Goal: Transaction & Acquisition: Purchase product/service

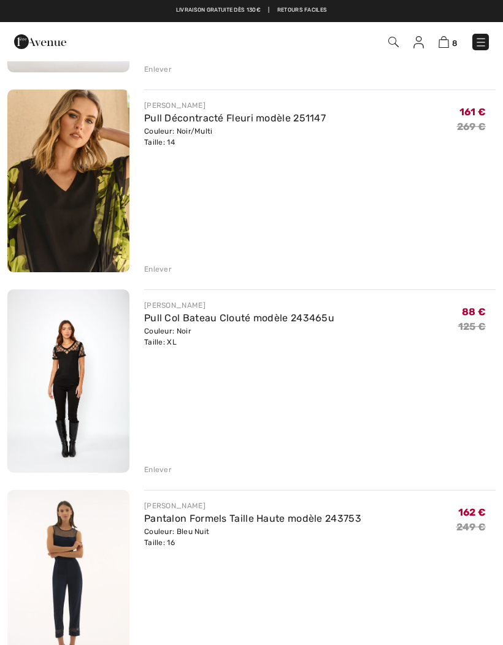
scroll to position [486, 0]
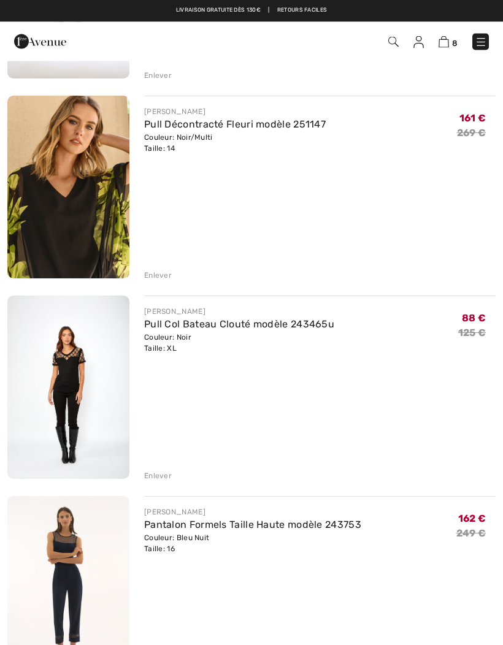
click at [158, 476] on div "Enlever" at bounding box center [158, 476] width 28 height 11
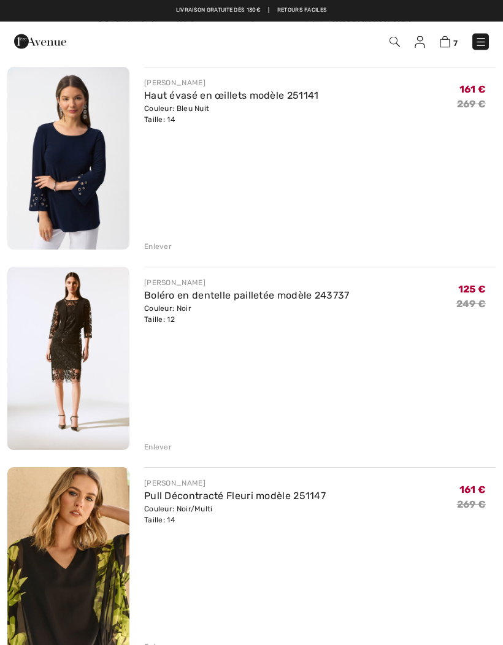
scroll to position [0, 0]
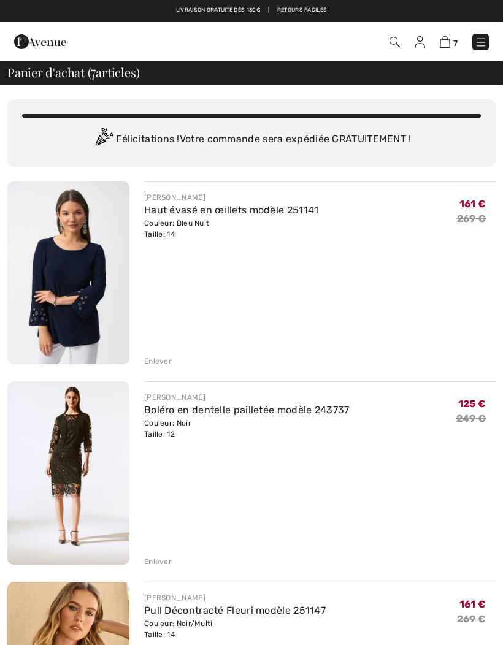
click at [33, 37] on img at bounding box center [40, 41] width 52 height 25
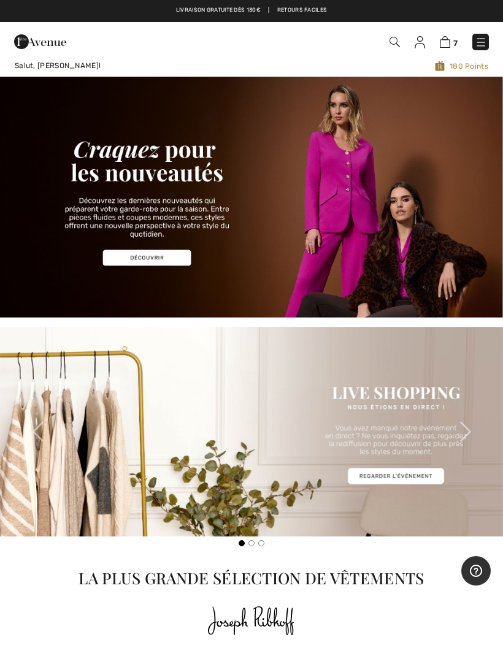
click at [483, 48] on img at bounding box center [481, 42] width 12 height 12
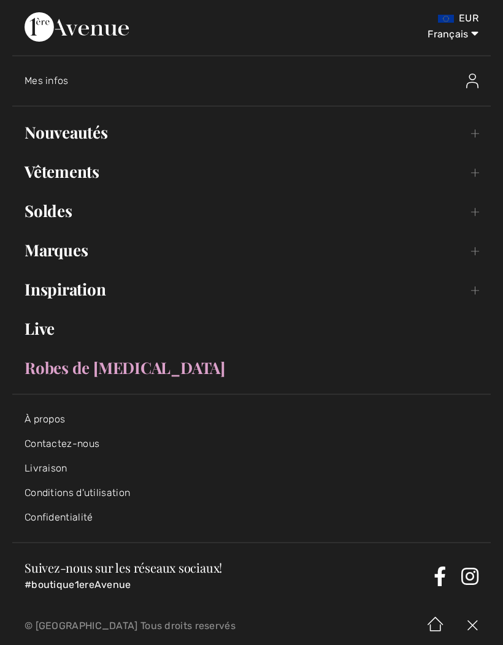
click at [33, 213] on link "Soldes Toggle submenu" at bounding box center [251, 211] width 479 height 27
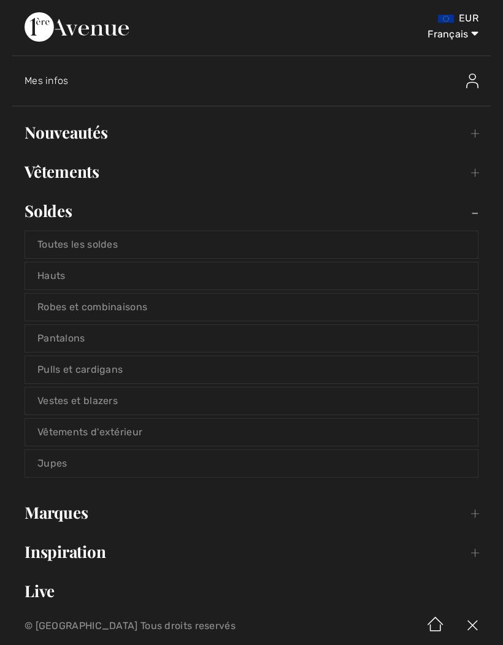
click at [62, 304] on link "Robes et combinaisons" at bounding box center [251, 307] width 453 height 27
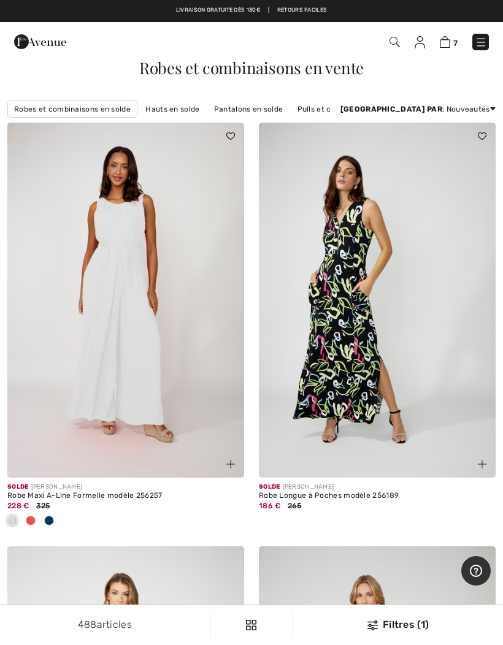
click at [388, 625] on div "Filtres (1)" at bounding box center [398, 625] width 195 height 15
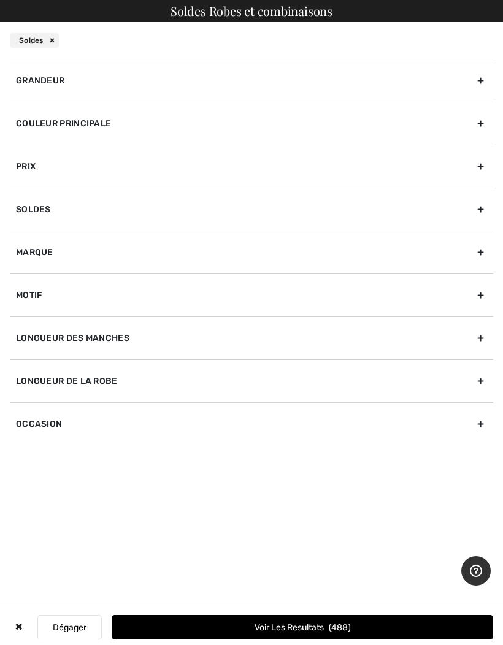
click at [53, 71] on div "Grandeur" at bounding box center [251, 80] width 483 height 43
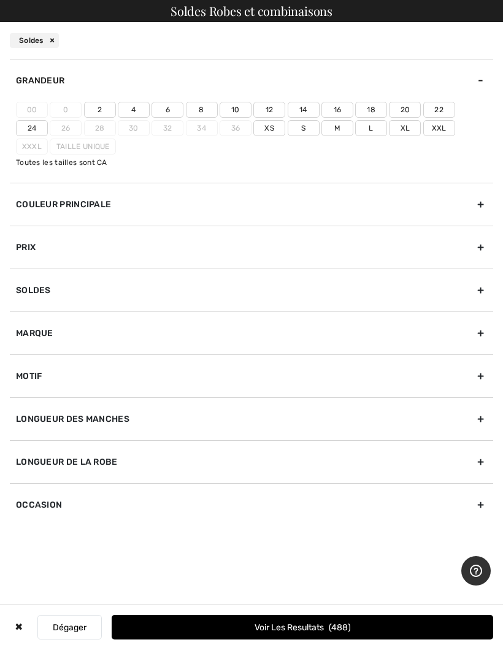
click at [306, 109] on label "14" at bounding box center [304, 110] width 32 height 16
click at [0, 0] on input"] "14" at bounding box center [0, 0] width 0 height 0
click at [343, 106] on label "16" at bounding box center [337, 110] width 32 height 16
click at [0, 0] on input"] "16" at bounding box center [0, 0] width 0 height 0
click at [275, 108] on label "12" at bounding box center [269, 110] width 32 height 16
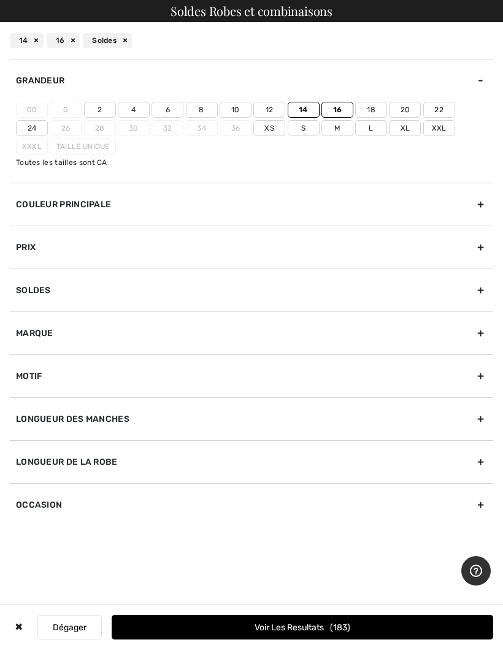
click at [0, 0] on input"] "12" at bounding box center [0, 0] width 0 height 0
click at [355, 129] on label "L" at bounding box center [371, 128] width 32 height 16
click at [0, 0] on input"] "L" at bounding box center [0, 0] width 0 height 0
click at [389, 128] on label "Xl" at bounding box center [405, 128] width 32 height 16
click at [0, 0] on input"] "Xl" at bounding box center [0, 0] width 0 height 0
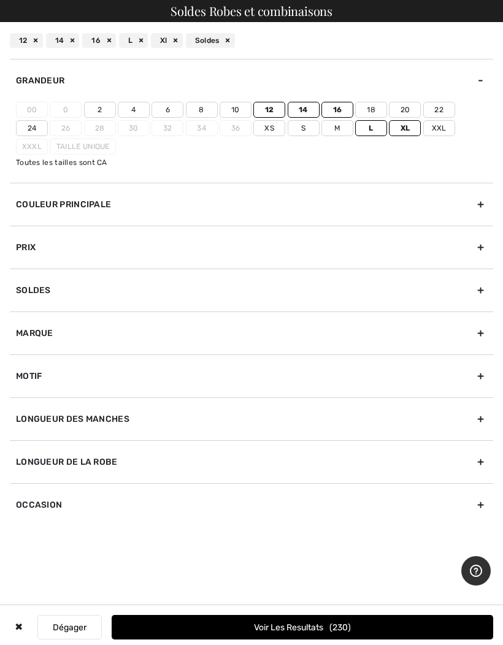
click at [285, 630] on button "Voir les resultats 230" at bounding box center [303, 627] width 382 height 25
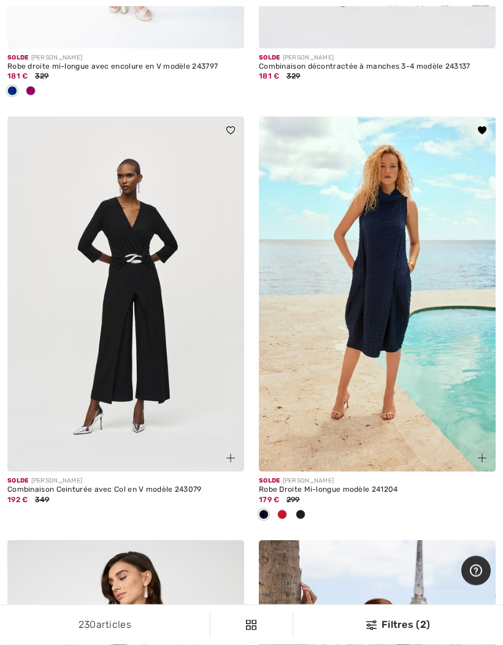
scroll to position [1276, 0]
click at [483, 460] on img at bounding box center [482, 458] width 9 height 9
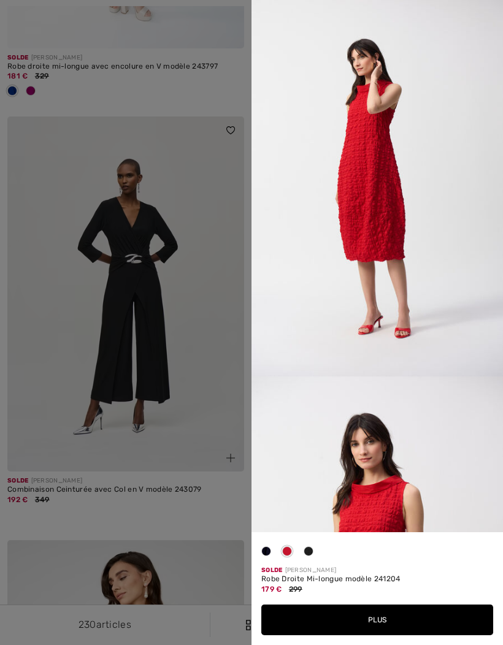
click at [328, 636] on button "Plus" at bounding box center [377, 620] width 232 height 31
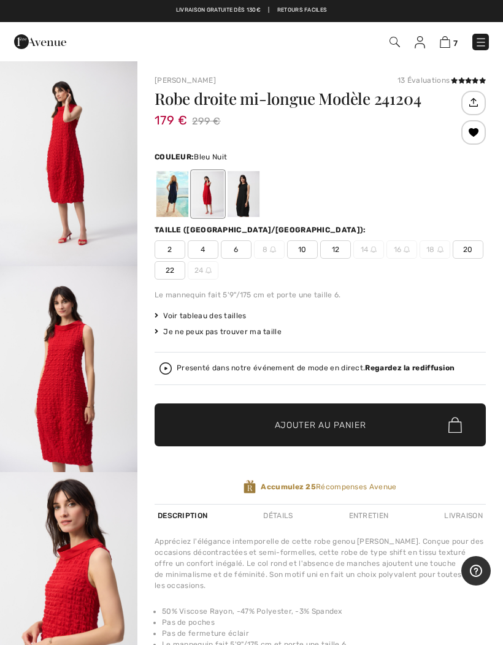
click at [162, 192] on div at bounding box center [172, 194] width 32 height 46
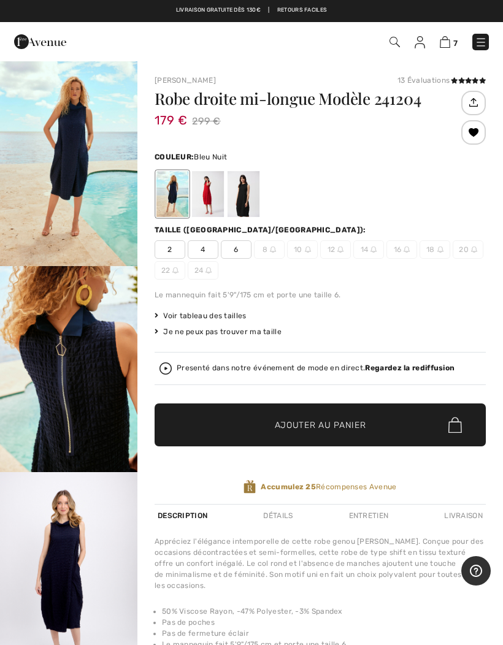
click at [240, 196] on div at bounding box center [244, 194] width 32 height 46
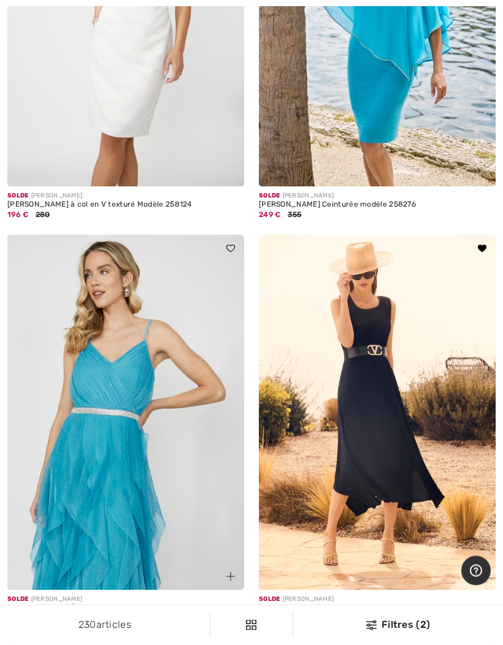
scroll to position [1986, 0]
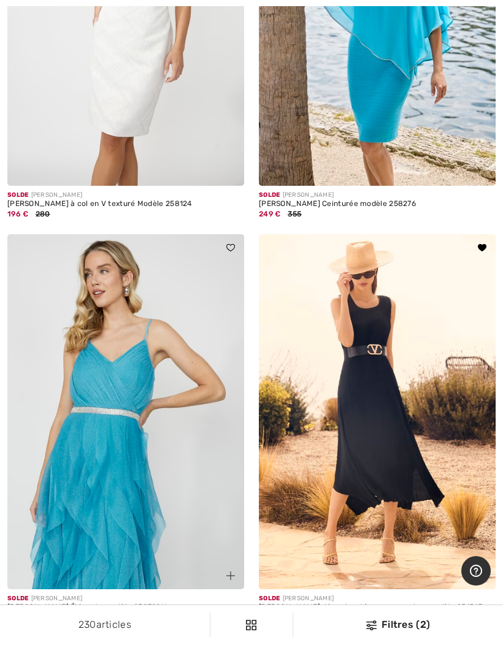
click at [496, 563] on div "Solde FRANK LYMAN Robe décontractée sans manches modèle 251547 147 € 210" at bounding box center [378, 436] width 252 height 404
click at [488, 563] on div at bounding box center [475, 568] width 41 height 41
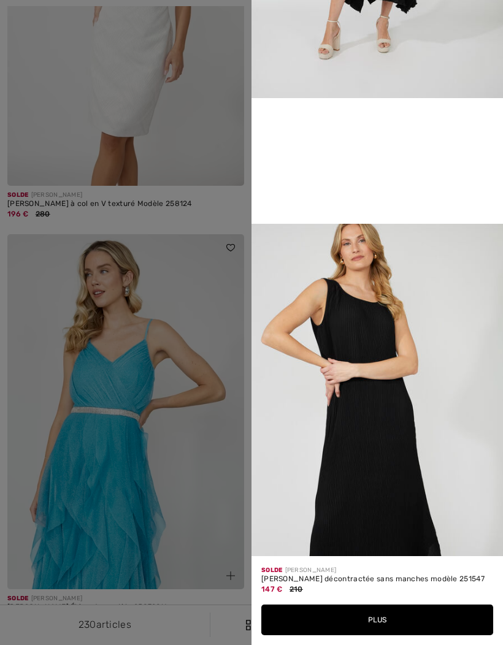
click at [172, 580] on div at bounding box center [251, 322] width 503 height 645
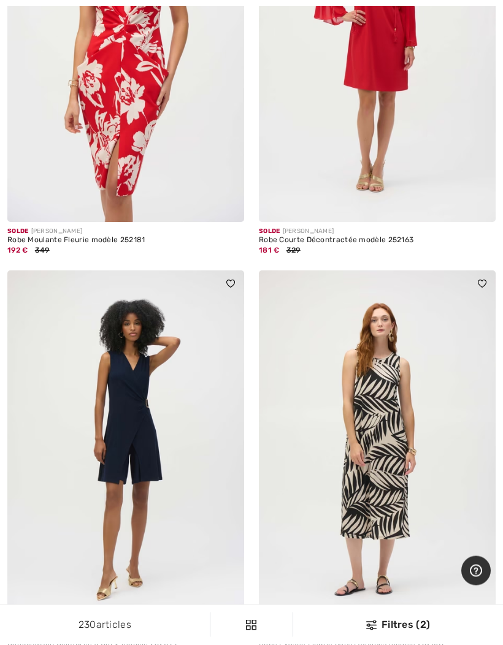
scroll to position [6720, 0]
click at [232, 608] on img at bounding box center [230, 612] width 9 height 9
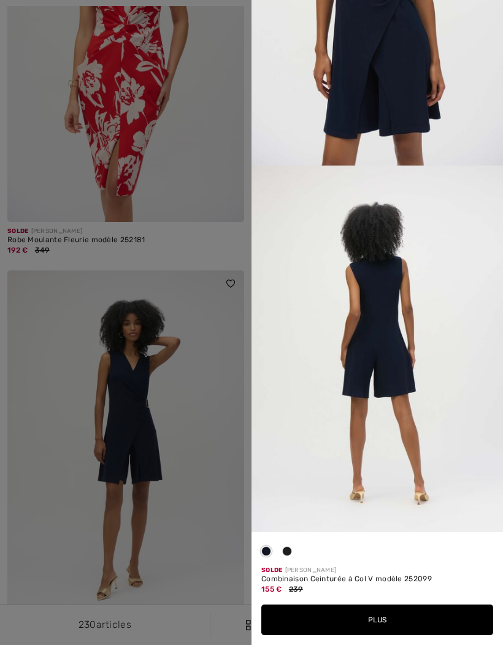
click at [352, 636] on button "Plus" at bounding box center [377, 620] width 232 height 31
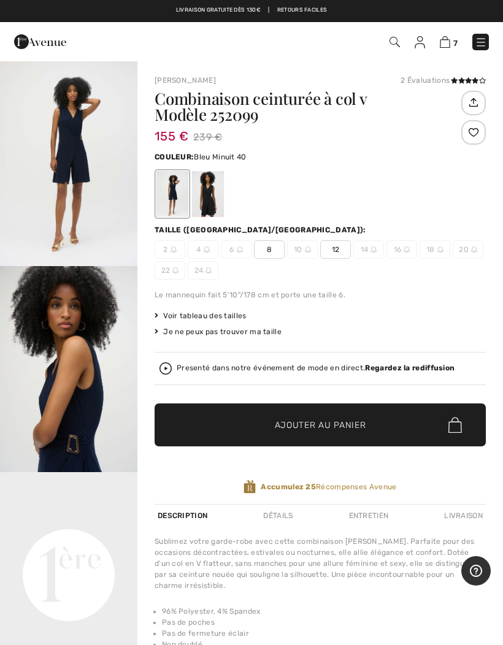
click at [177, 315] on span "Voir tableau des tailles" at bounding box center [201, 315] width 92 height 11
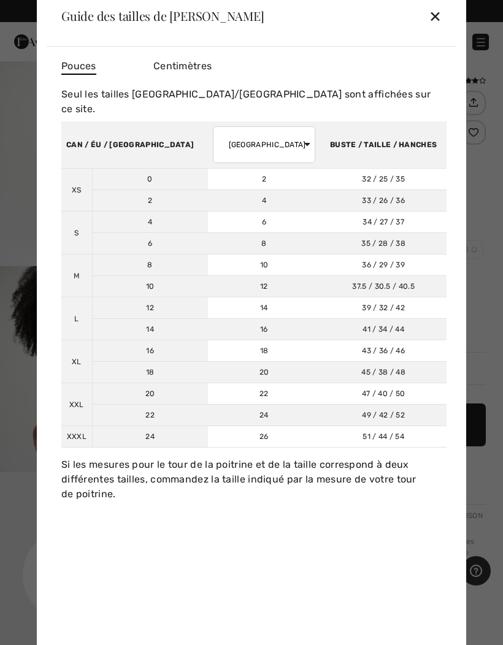
click at [213, 131] on select "AUSTRALIE ROYAUME-UNI France Allemagne Espagne Italie Japon" at bounding box center [264, 144] width 103 height 37
select select "fr"
click at [434, 13] on div "✕" at bounding box center [435, 16] width 13 height 26
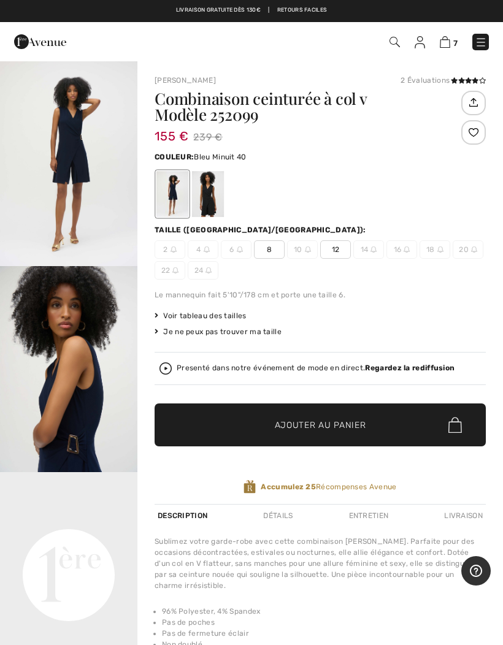
click at [339, 240] on div "Taille (CA/US): 2 4 6 8 10 12 14 16 18 20 22 24" at bounding box center [320, 252] width 331 height 55
click at [342, 242] on span "12" at bounding box center [335, 249] width 31 height 18
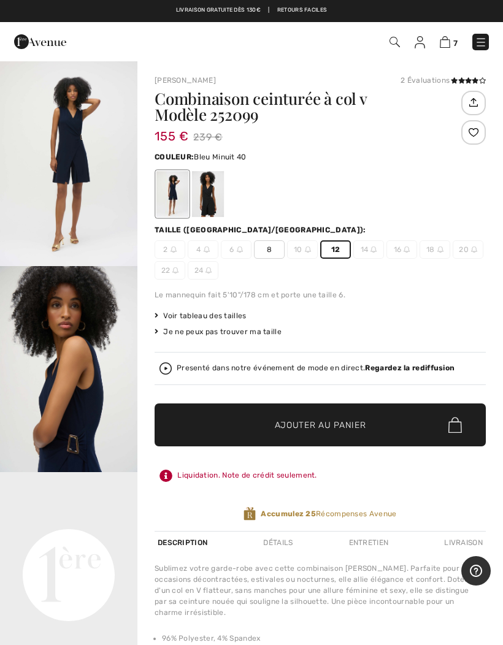
click at [316, 421] on span "Ajouter au panier" at bounding box center [320, 425] width 91 height 13
click at [213, 196] on div at bounding box center [208, 194] width 32 height 46
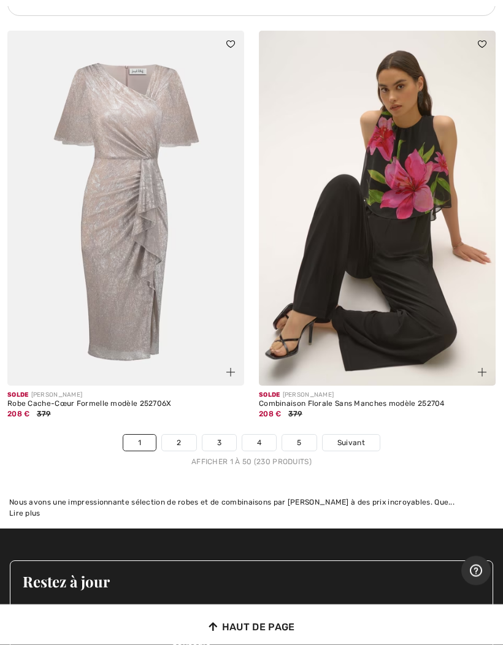
scroll to position [10437, 0]
click at [354, 435] on link "Suivant" at bounding box center [351, 443] width 57 height 16
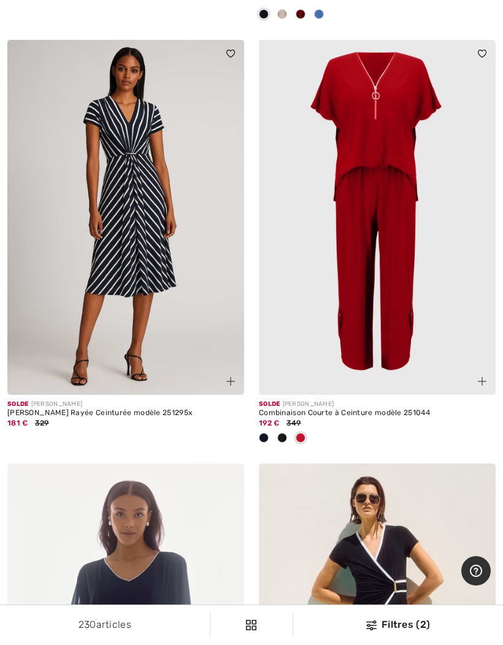
scroll to position [5604, 0]
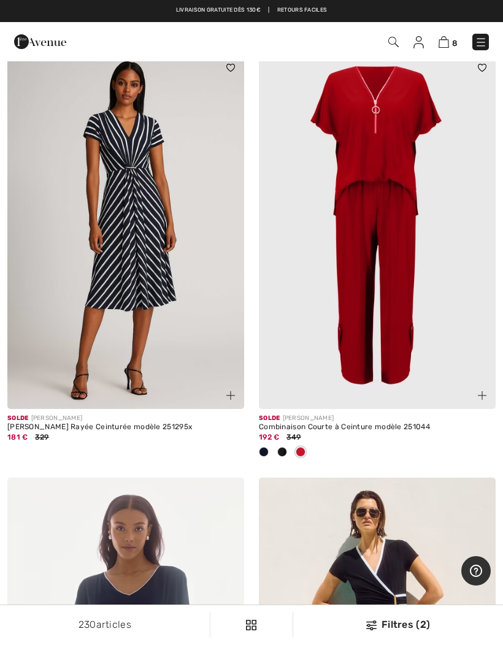
click at [486, 379] on div at bounding box center [475, 388] width 41 height 41
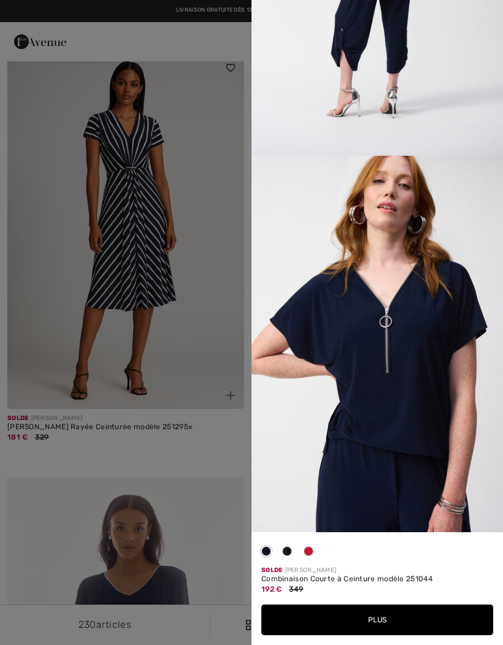
scroll to position [1422, 0]
click at [40, 528] on div at bounding box center [251, 322] width 503 height 645
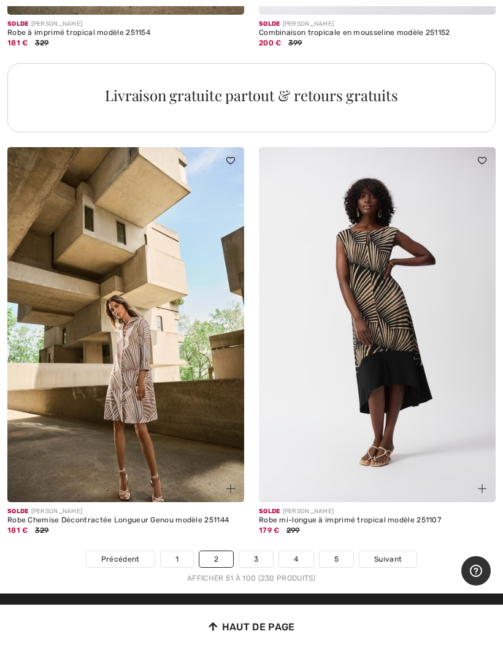
scroll to position [10274, 0]
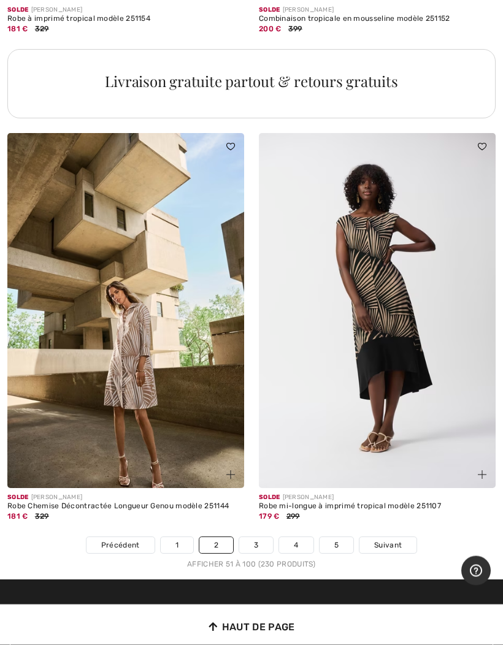
click at [407, 538] on link "Suivant" at bounding box center [388, 546] width 57 height 16
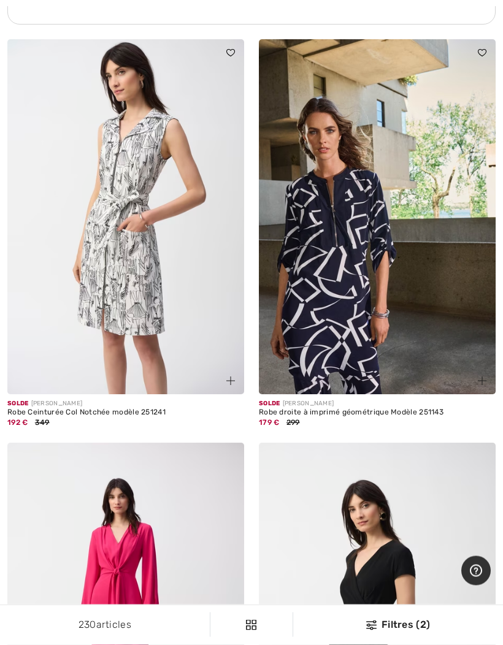
scroll to position [2669, 0]
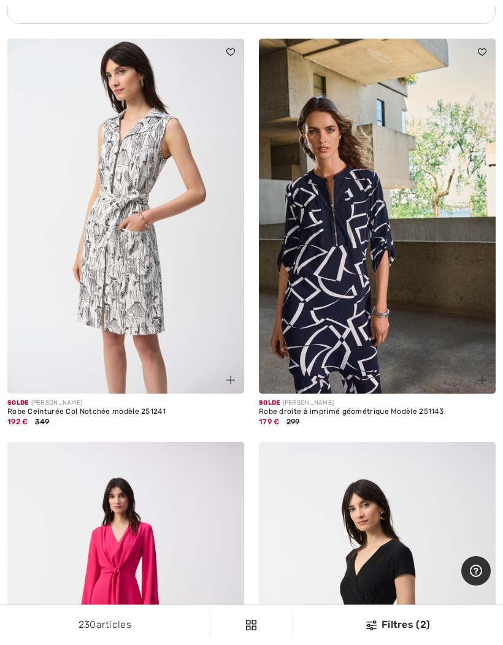
click at [479, 380] on img at bounding box center [482, 380] width 9 height 9
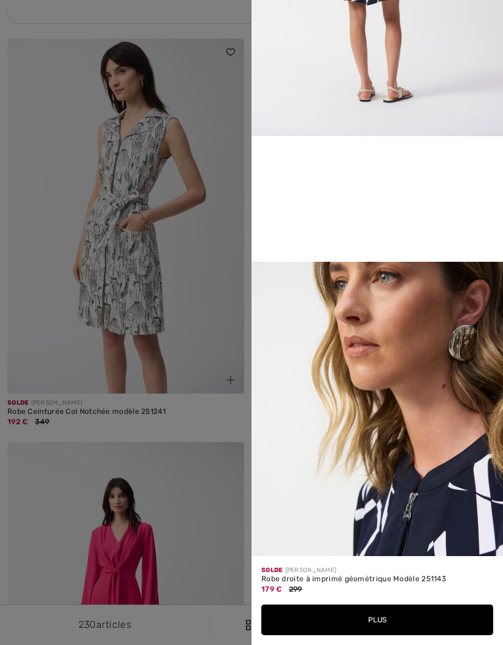
scroll to position [620, 0]
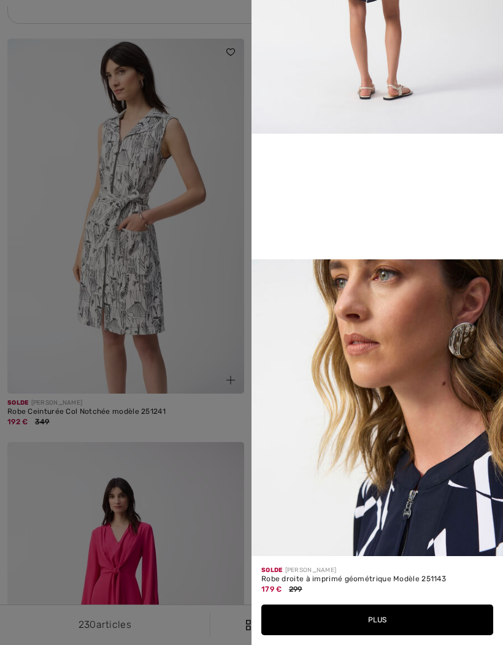
click at [7, 485] on div at bounding box center [251, 322] width 503 height 645
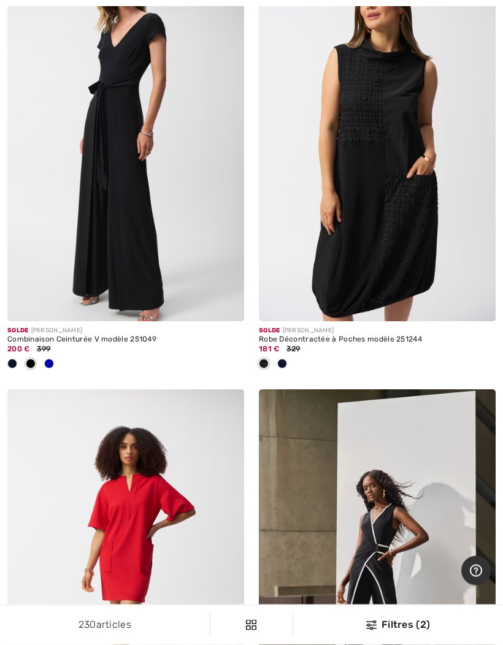
scroll to position [5329, 0]
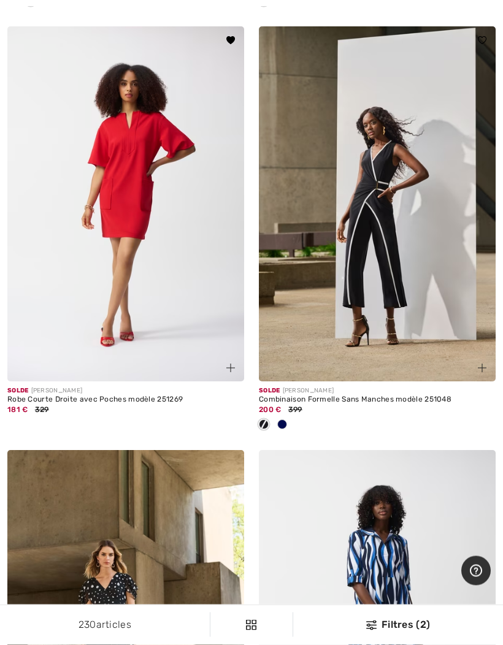
click at [287, 421] on div at bounding box center [282, 426] width 18 height 20
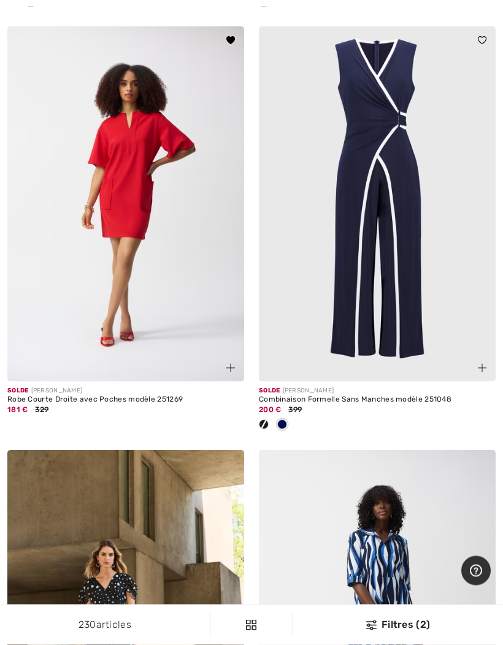
scroll to position [5692, 0]
click at [478, 364] on img at bounding box center [482, 368] width 9 height 9
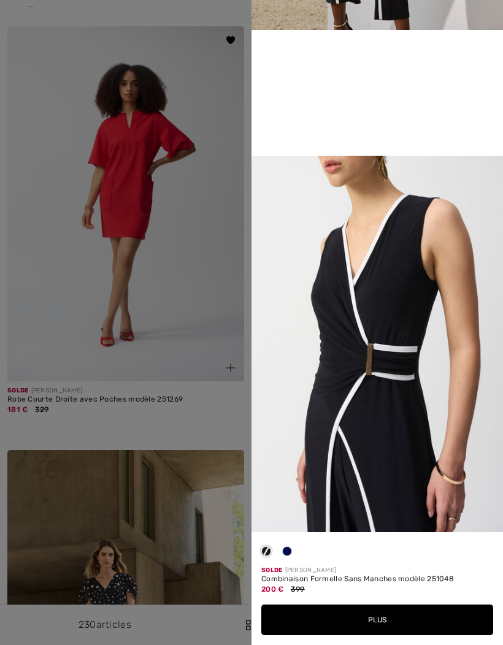
scroll to position [799, 0]
click at [226, 560] on div at bounding box center [251, 322] width 503 height 645
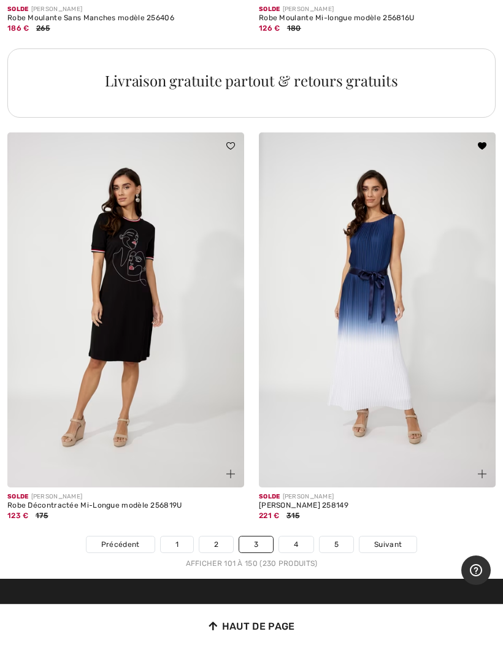
scroll to position [10315, 0]
click at [281, 537] on link "4" at bounding box center [296, 545] width 34 height 16
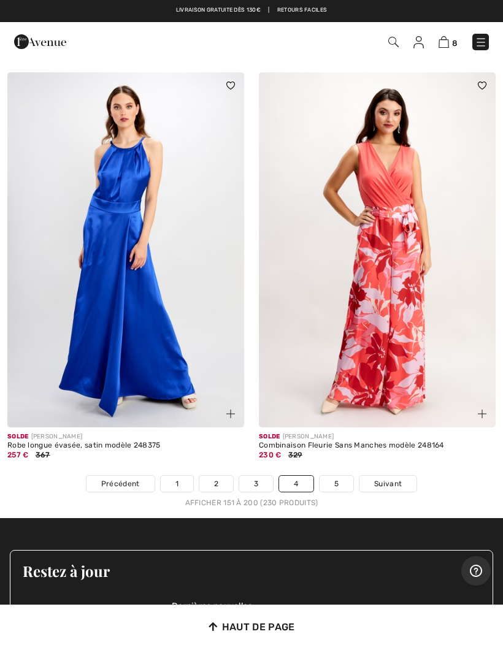
scroll to position [10226, 0]
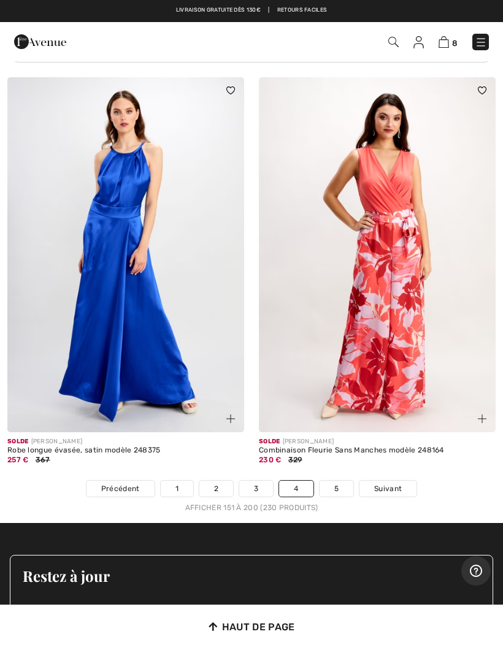
click at [339, 481] on link "5" at bounding box center [337, 489] width 34 height 16
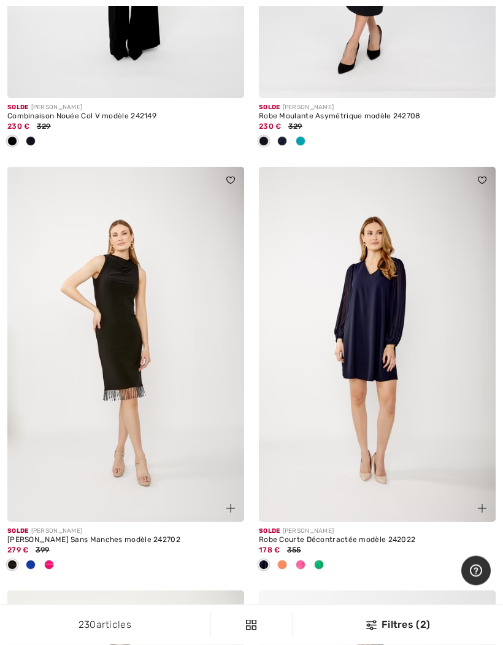
scroll to position [1609, 0]
click at [475, 511] on span at bounding box center [482, 508] width 15 height 15
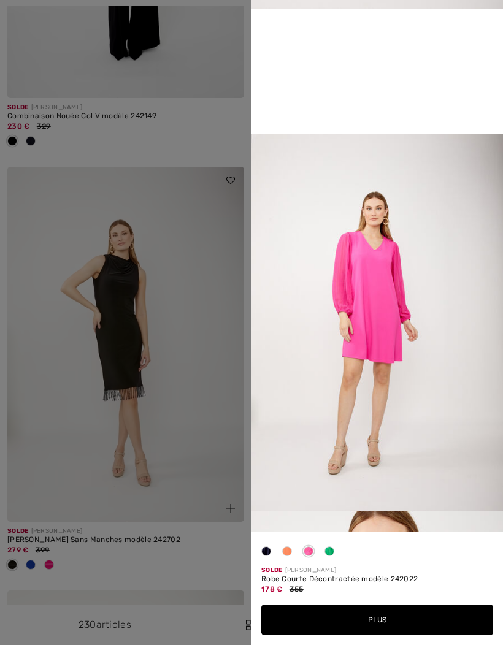
scroll to position [747, 0]
click at [199, 460] on div at bounding box center [251, 322] width 503 height 645
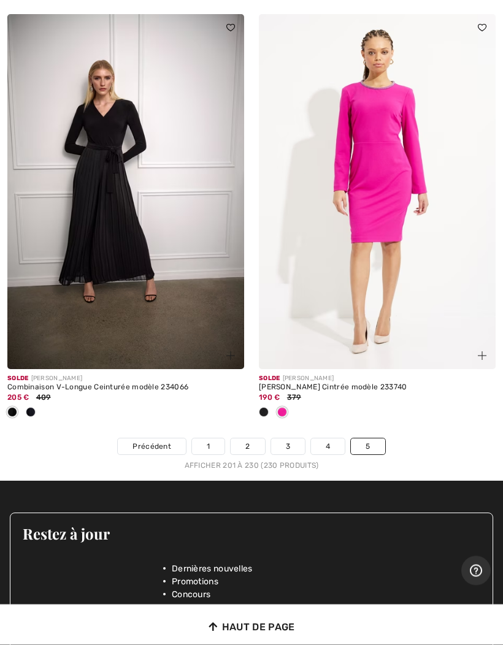
scroll to position [6148, 0]
click at [327, 439] on link "4" at bounding box center [328, 447] width 34 height 16
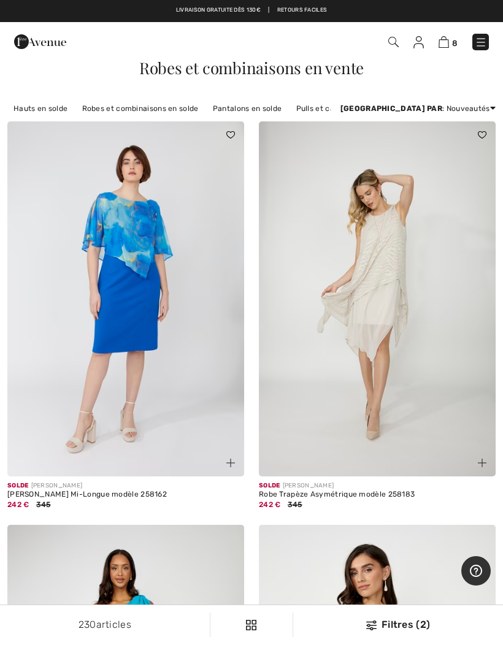
click at [241, 116] on link "Pantalons en solde" at bounding box center [247, 109] width 81 height 16
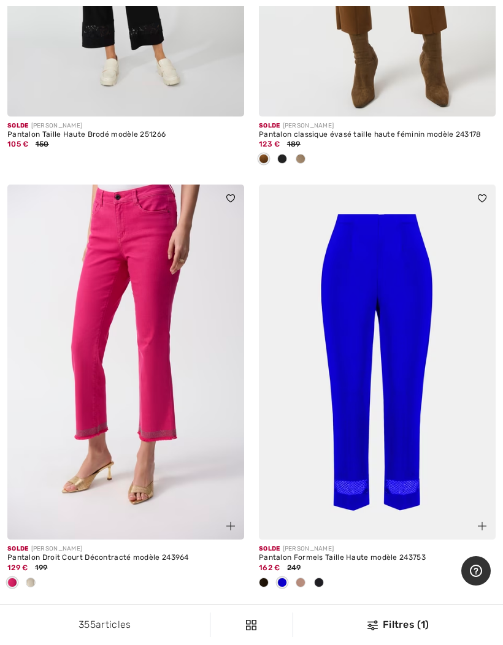
scroll to position [1172, 0]
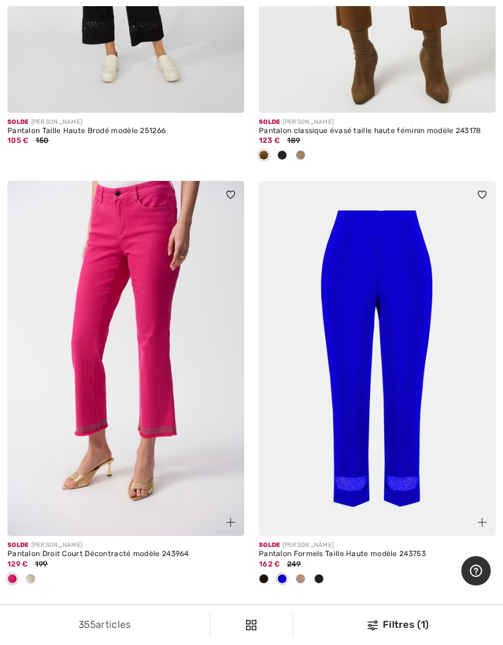
click at [394, 633] on div "Filtres (1)" at bounding box center [398, 625] width 195 height 15
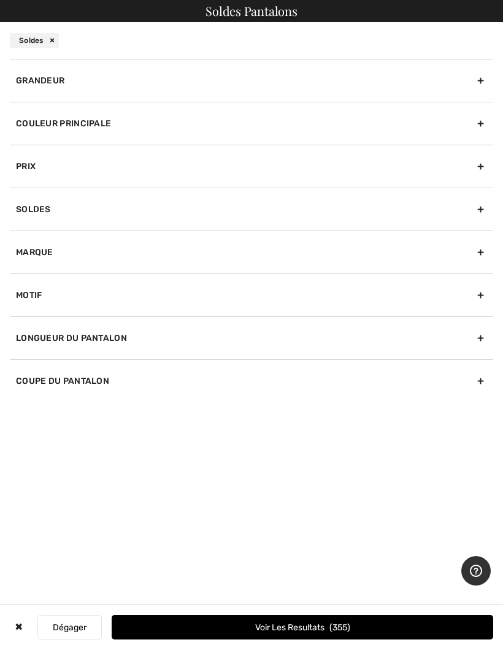
click at [45, 91] on div "Grandeur" at bounding box center [251, 80] width 483 height 43
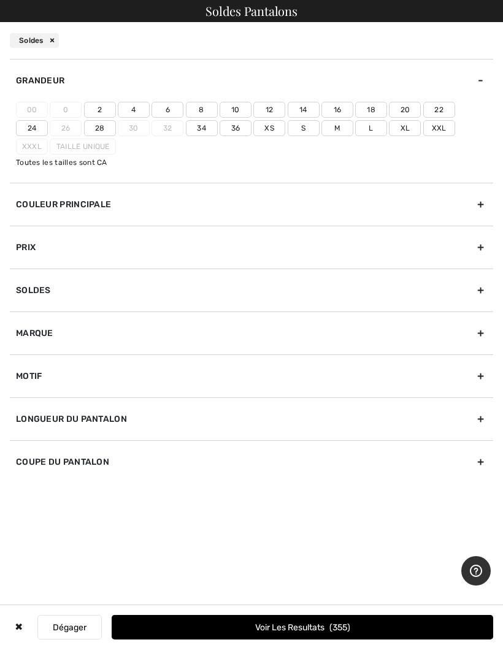
click at [263, 111] on label "12" at bounding box center [269, 110] width 32 height 16
click at [0, 0] on input"] "12" at bounding box center [0, 0] width 0 height 0
click at [293, 108] on label "14" at bounding box center [304, 110] width 32 height 16
click at [0, 0] on input"] "14" at bounding box center [0, 0] width 0 height 0
click at [339, 106] on label "16" at bounding box center [337, 110] width 32 height 16
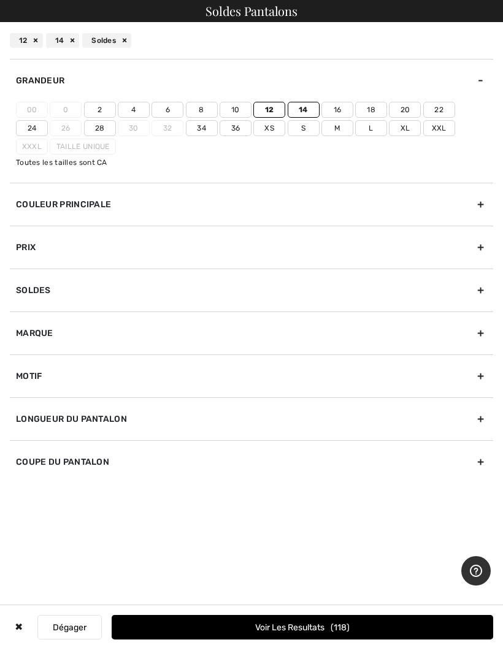
click at [0, 0] on input"] "16" at bounding box center [0, 0] width 0 height 0
click at [355, 129] on label "L" at bounding box center [371, 128] width 32 height 16
click at [0, 0] on input"] "L" at bounding box center [0, 0] width 0 height 0
click at [389, 128] on label "Xl" at bounding box center [405, 128] width 32 height 16
click at [0, 0] on input"] "Xl" at bounding box center [0, 0] width 0 height 0
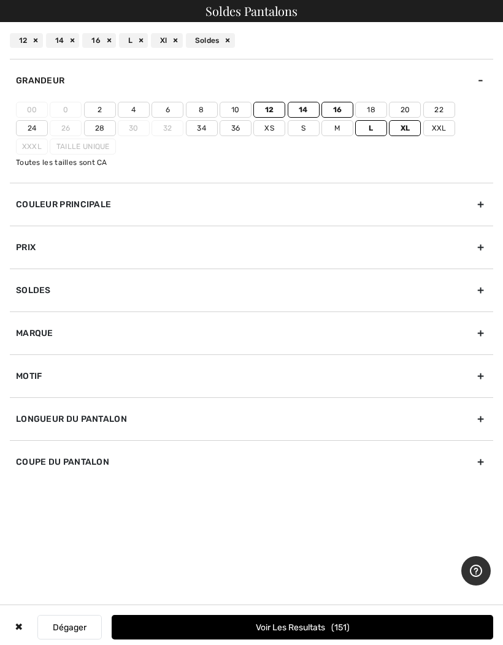
click at [213, 640] on button "Voir les resultats 151" at bounding box center [303, 627] width 382 height 25
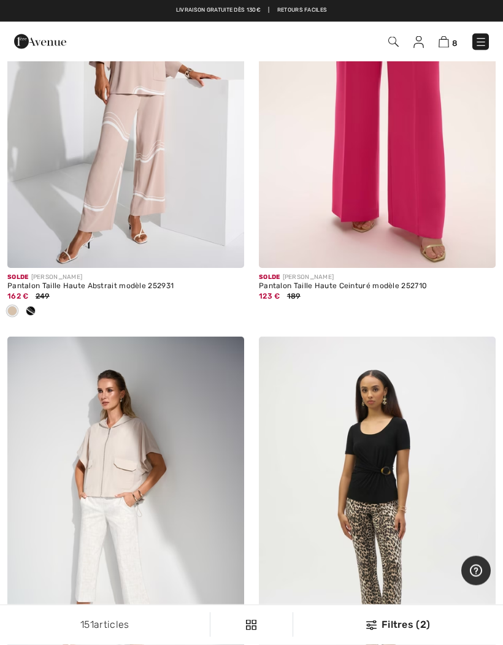
scroll to position [6613, 0]
